Goal: Task Accomplishment & Management: Use online tool/utility

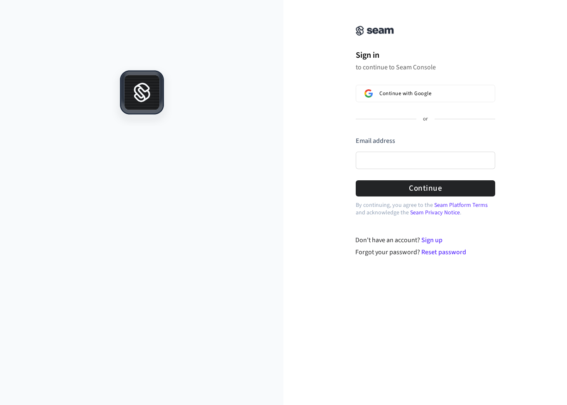
click at [373, 91] on img at bounding box center [369, 93] width 8 height 8
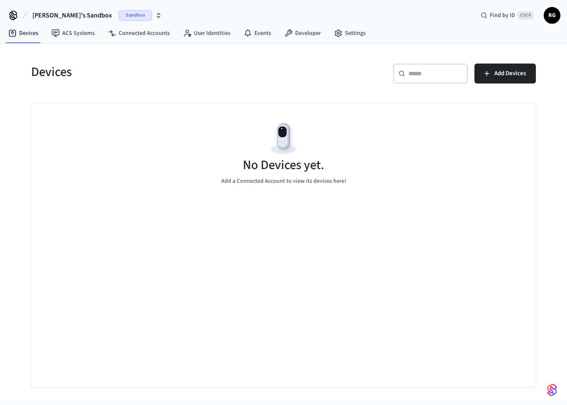
click at [499, 73] on span "Add Devices" at bounding box center [511, 73] width 32 height 11
